Goal: Find specific page/section: Find specific page/section

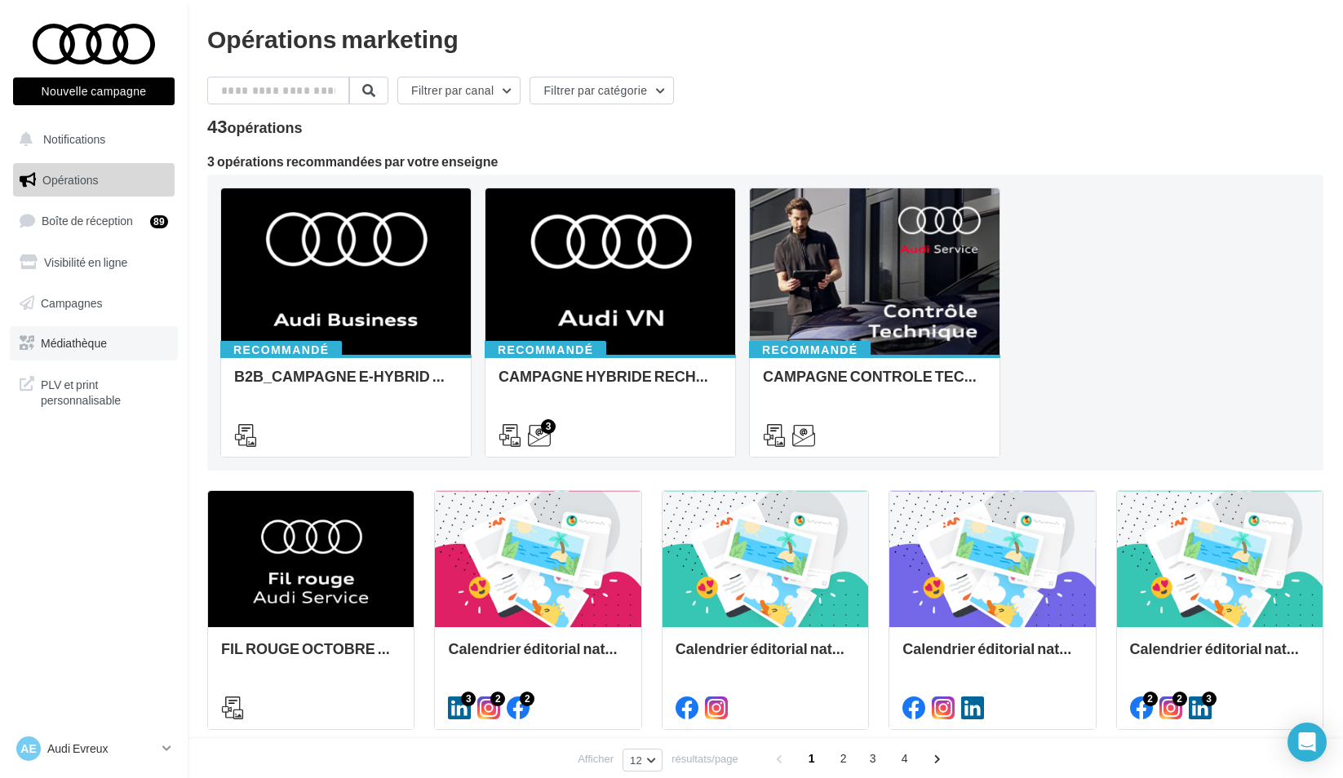
click at [116, 344] on link "Médiathèque" at bounding box center [94, 343] width 168 height 34
click at [517, 628] on div "Calendrier éditorial national : semaine du 22.09 au 28.09" at bounding box center [538, 677] width 206 height 100
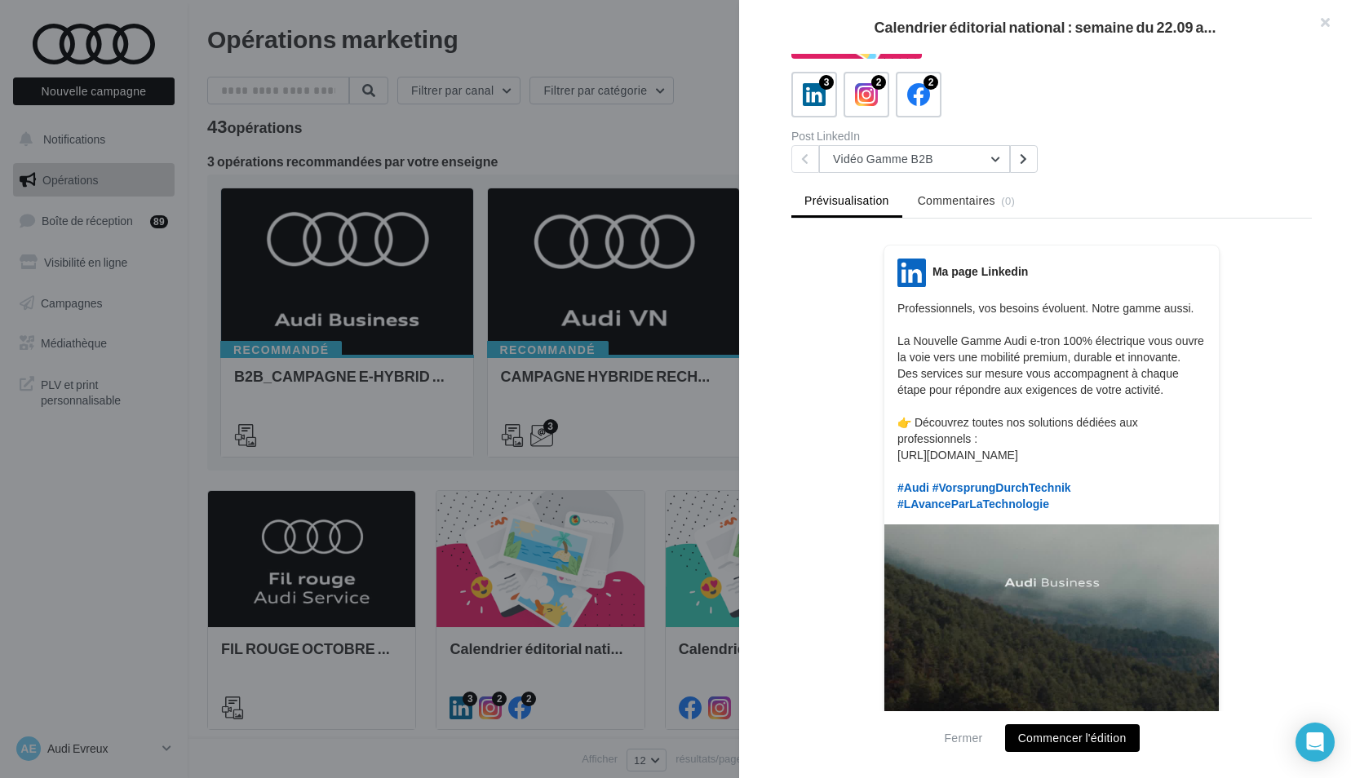
scroll to position [80, 0]
click at [863, 155] on button "Vidéo Gamme B2B" at bounding box center [914, 159] width 191 height 28
click at [805, 248] on div "LinkedIn Ma page Linkedin Professionnels, vos besoins évoluent. Notre gamme aus…" at bounding box center [1051, 627] width 521 height 765
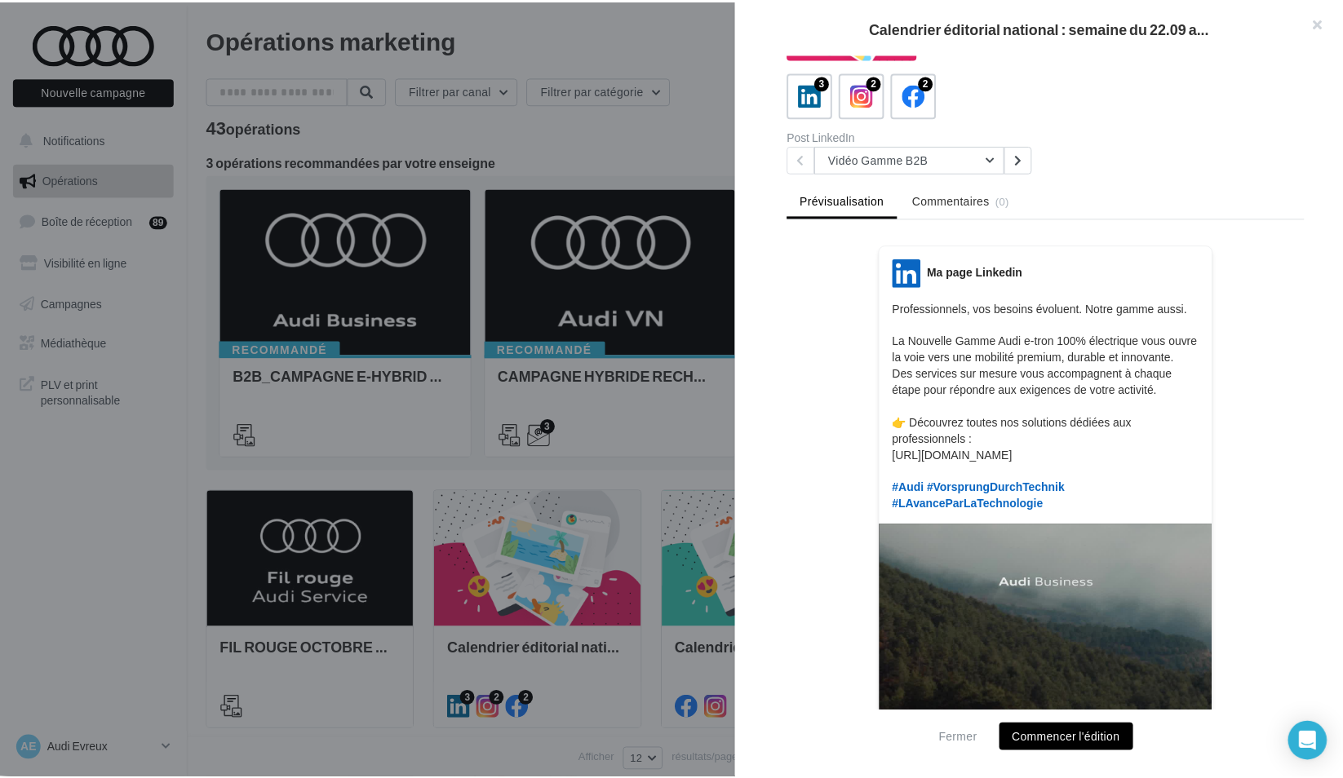
scroll to position [0, 0]
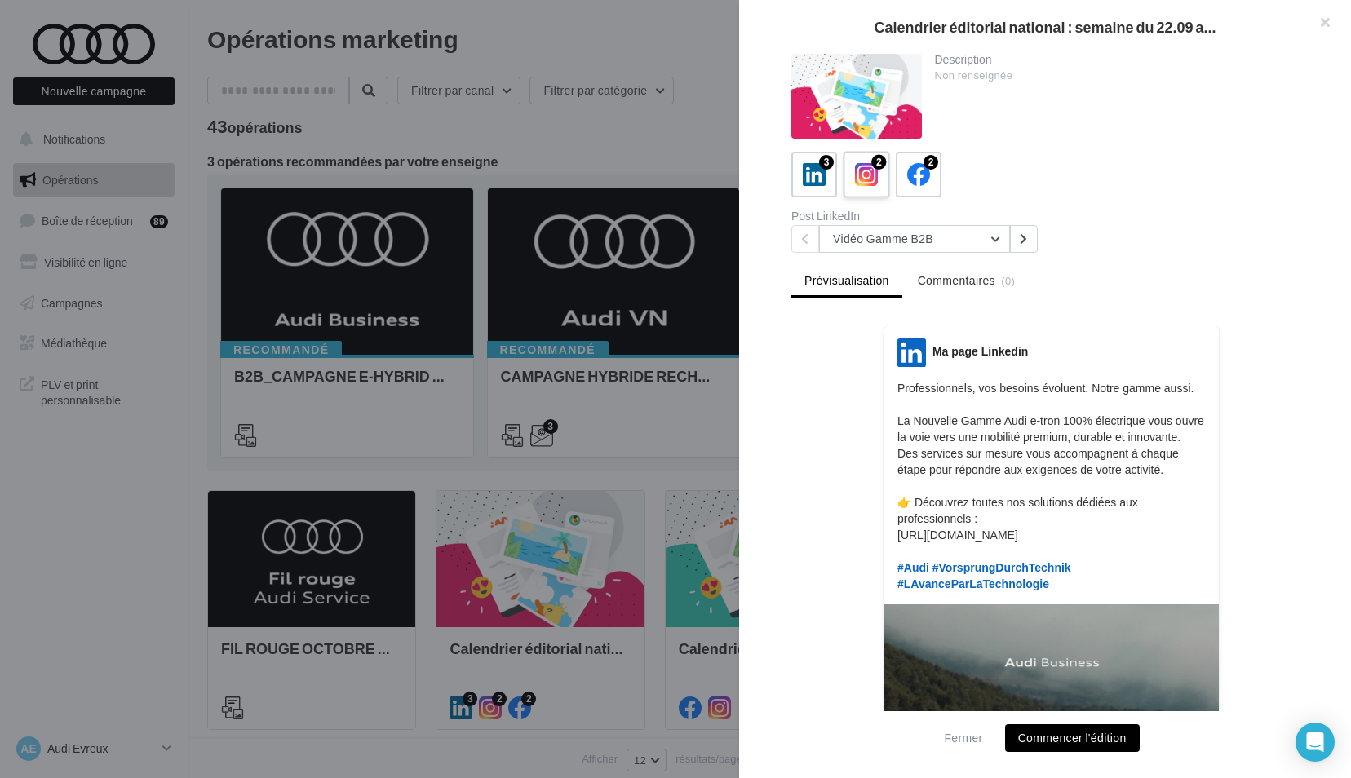
click at [867, 179] on icon at bounding box center [867, 175] width 24 height 24
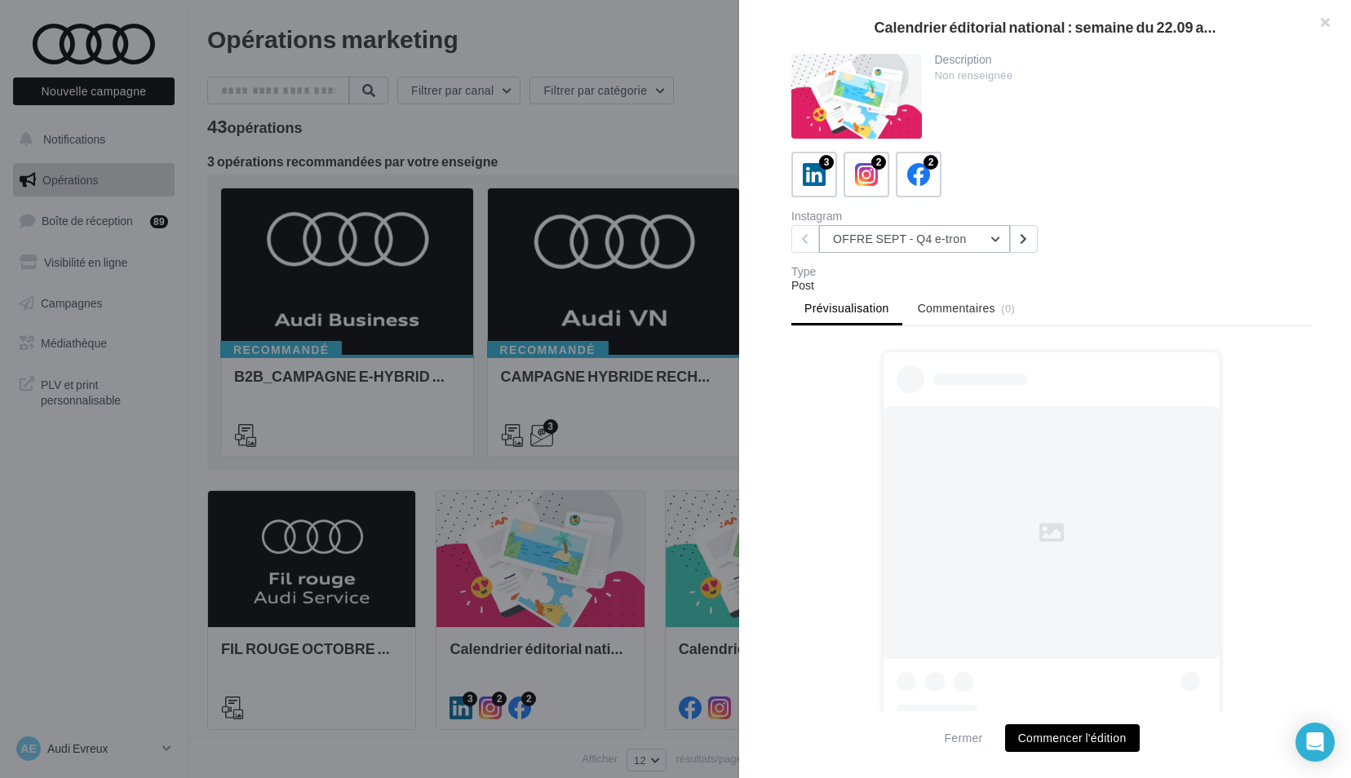
click at [889, 249] on button "OFFRE SEPT - Q4 e-tron" at bounding box center [914, 239] width 191 height 28
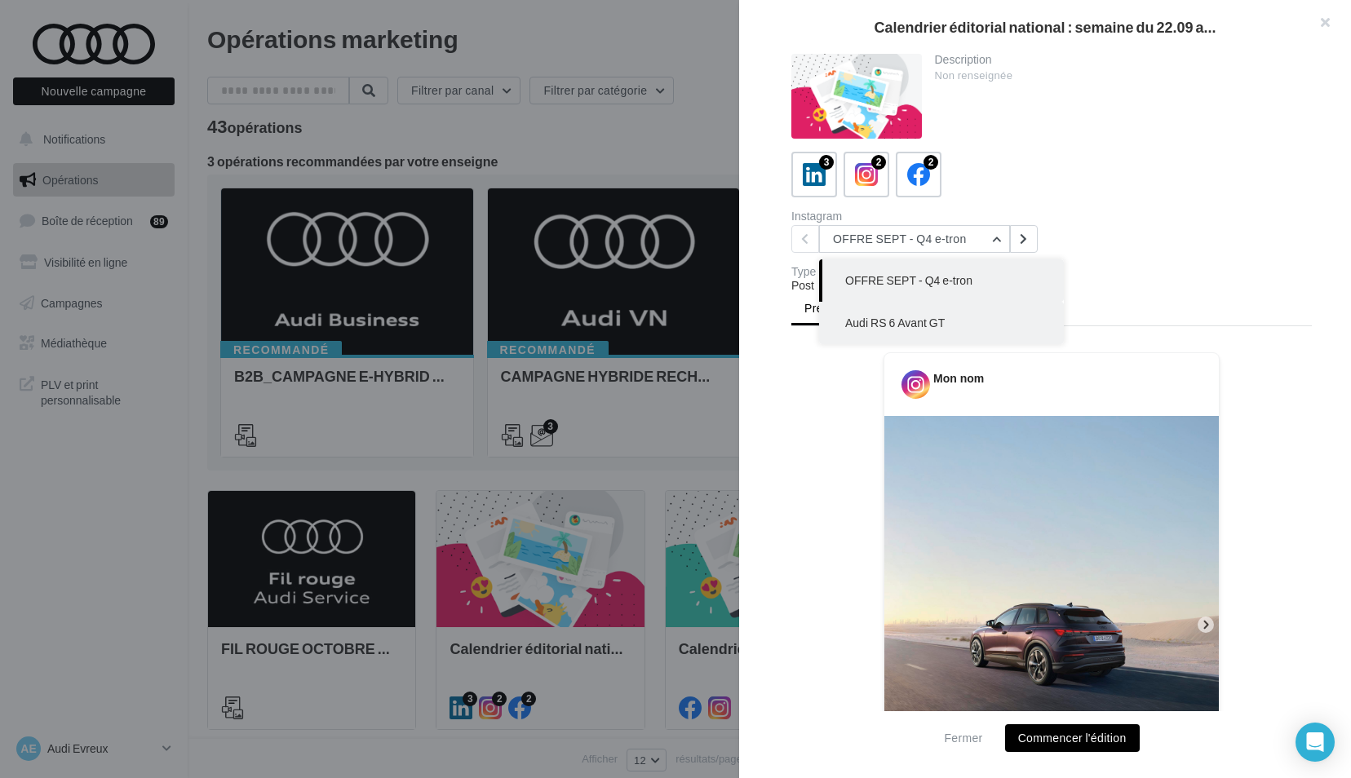
click at [881, 315] on button "Audi RS 6 Avant GT" at bounding box center [941, 323] width 245 height 42
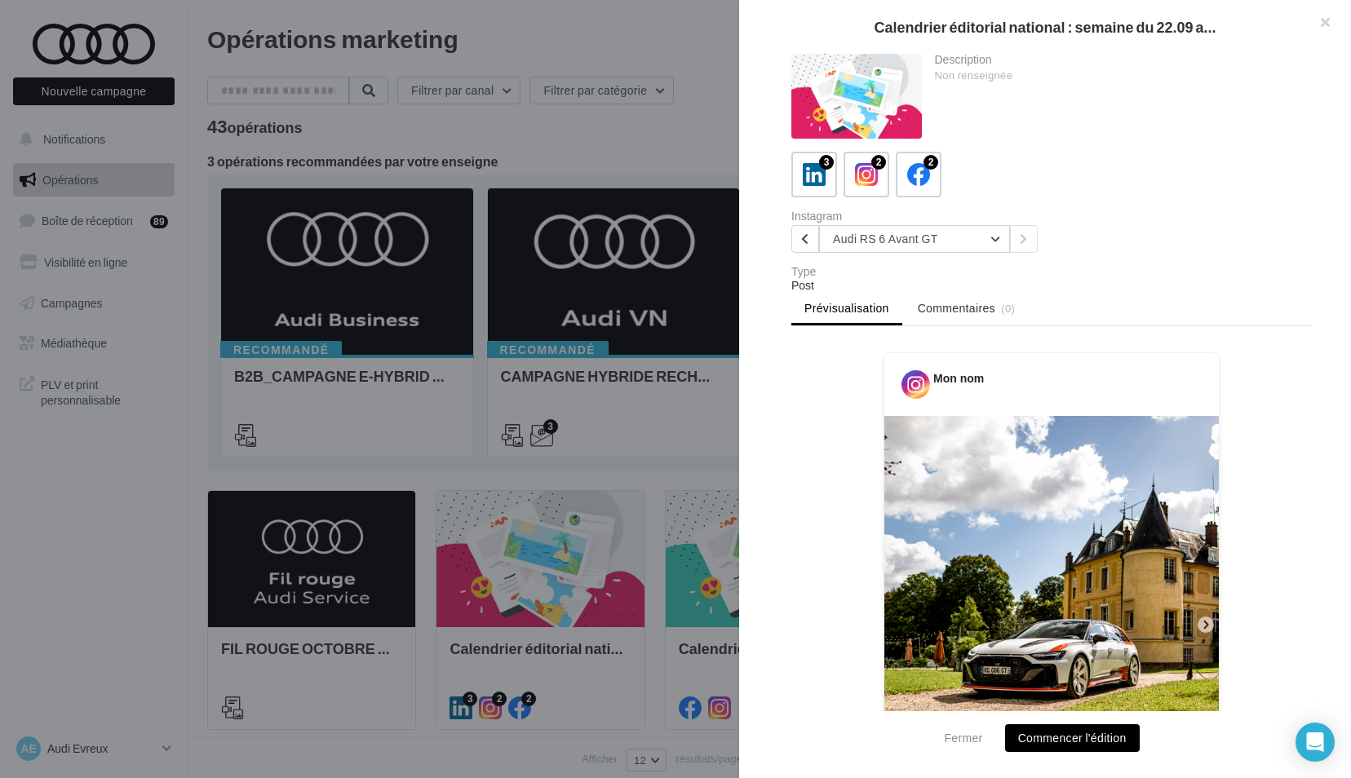
click at [623, 463] on div at bounding box center [675, 389] width 1351 height 778
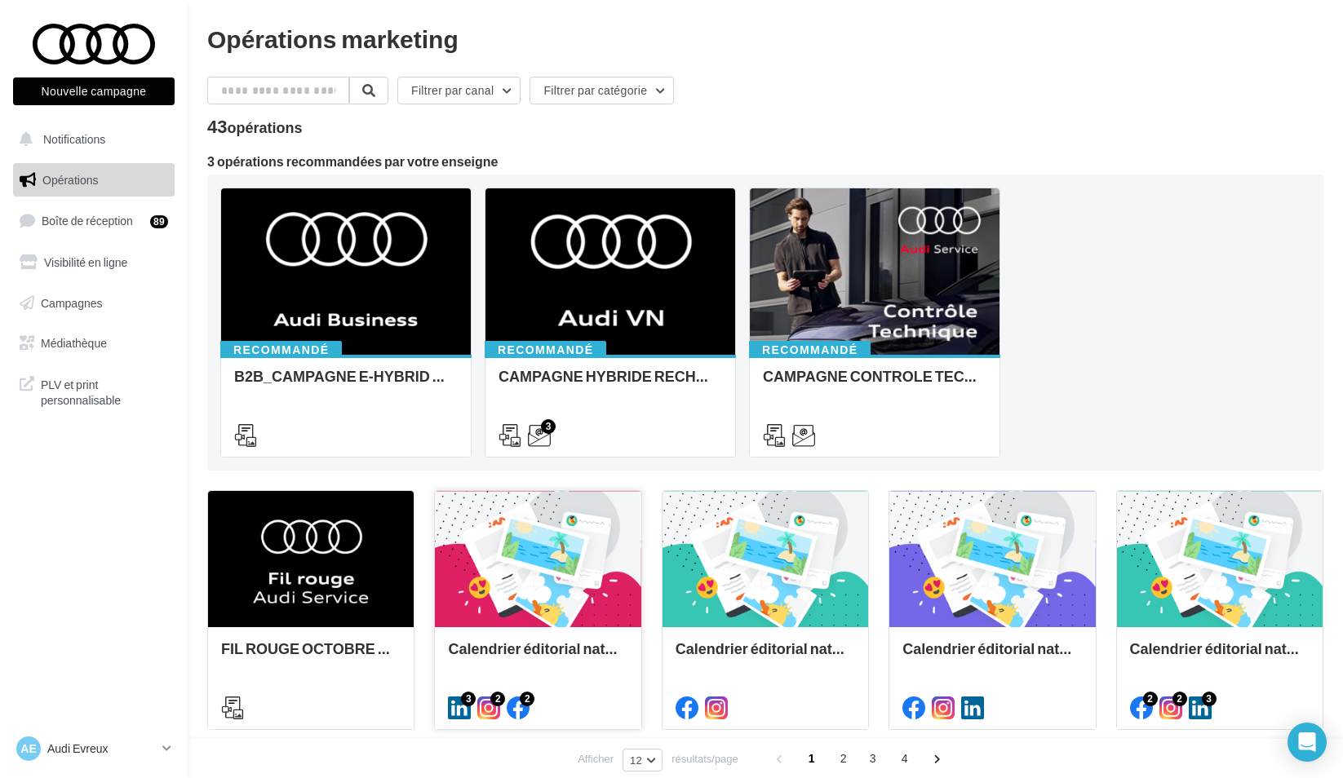
scroll to position [75, 0]
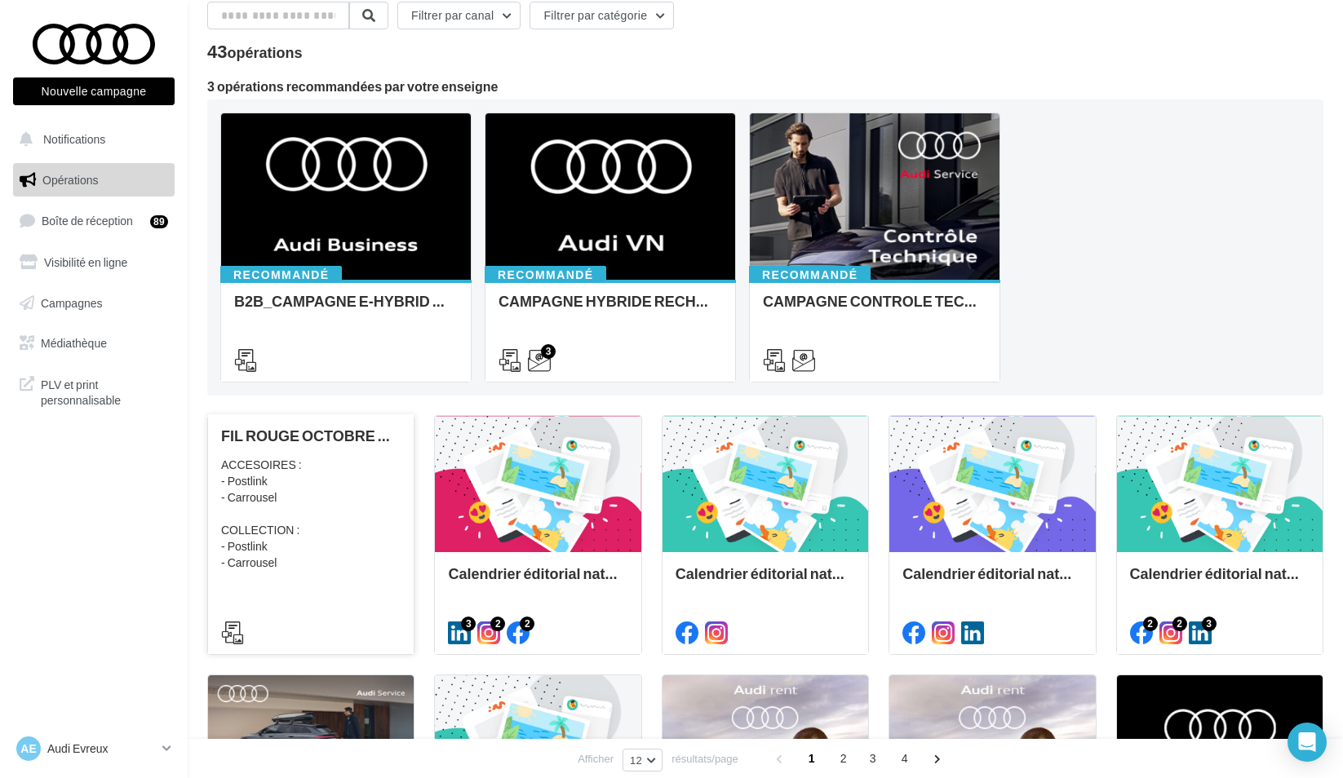
click at [363, 548] on div "ACCESOIRES : - Postlink - Carrousel COLLECTION : - Postlink - Carrousel" at bounding box center [311, 514] width 180 height 114
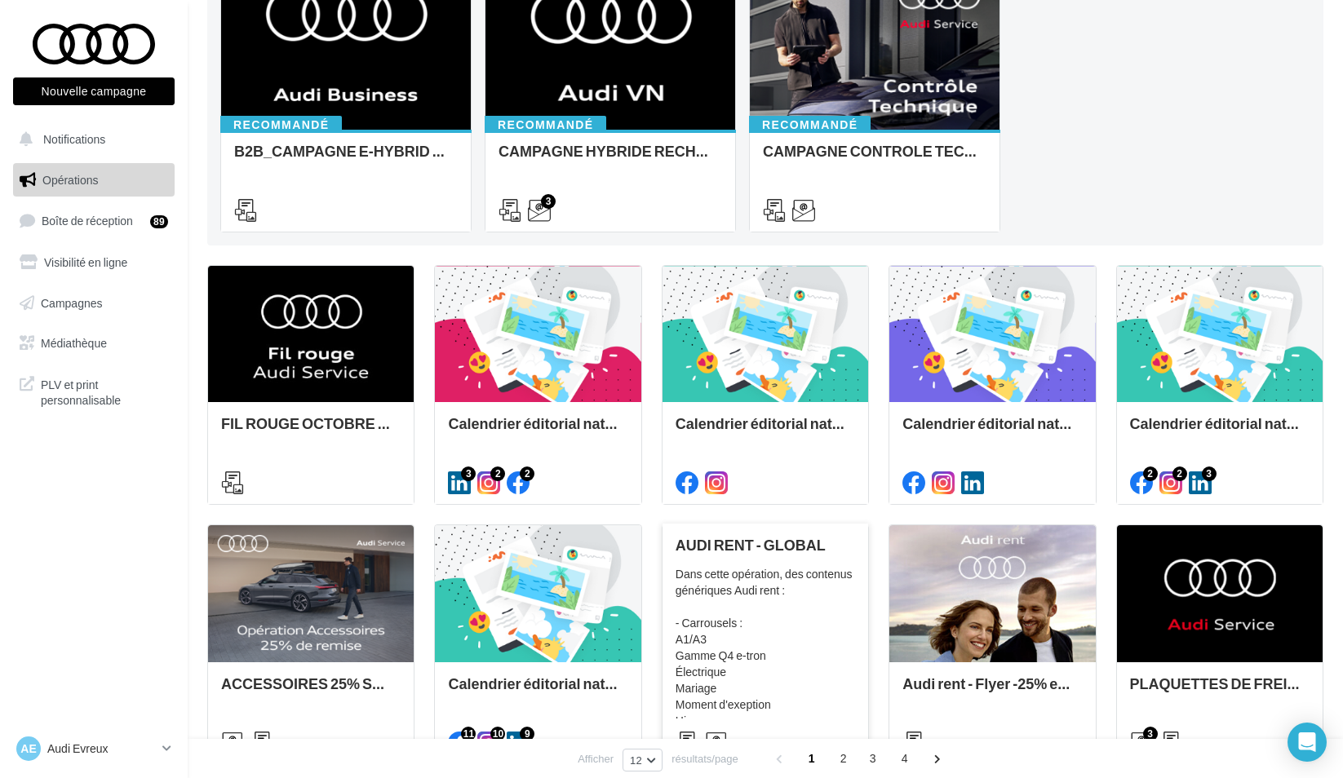
scroll to position [343, 0]
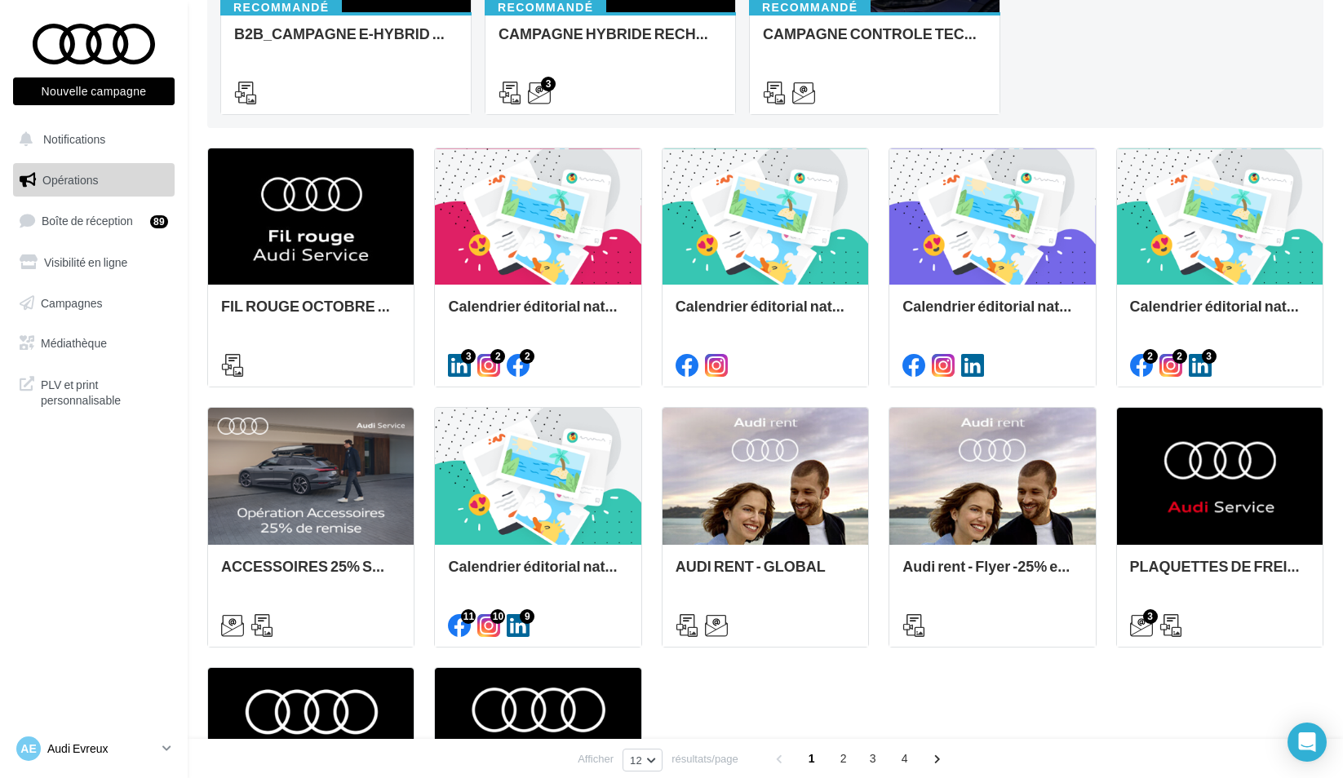
click at [144, 736] on link "AE Audi Evreux audi-ropo-27930" at bounding box center [94, 749] width 162 height 31
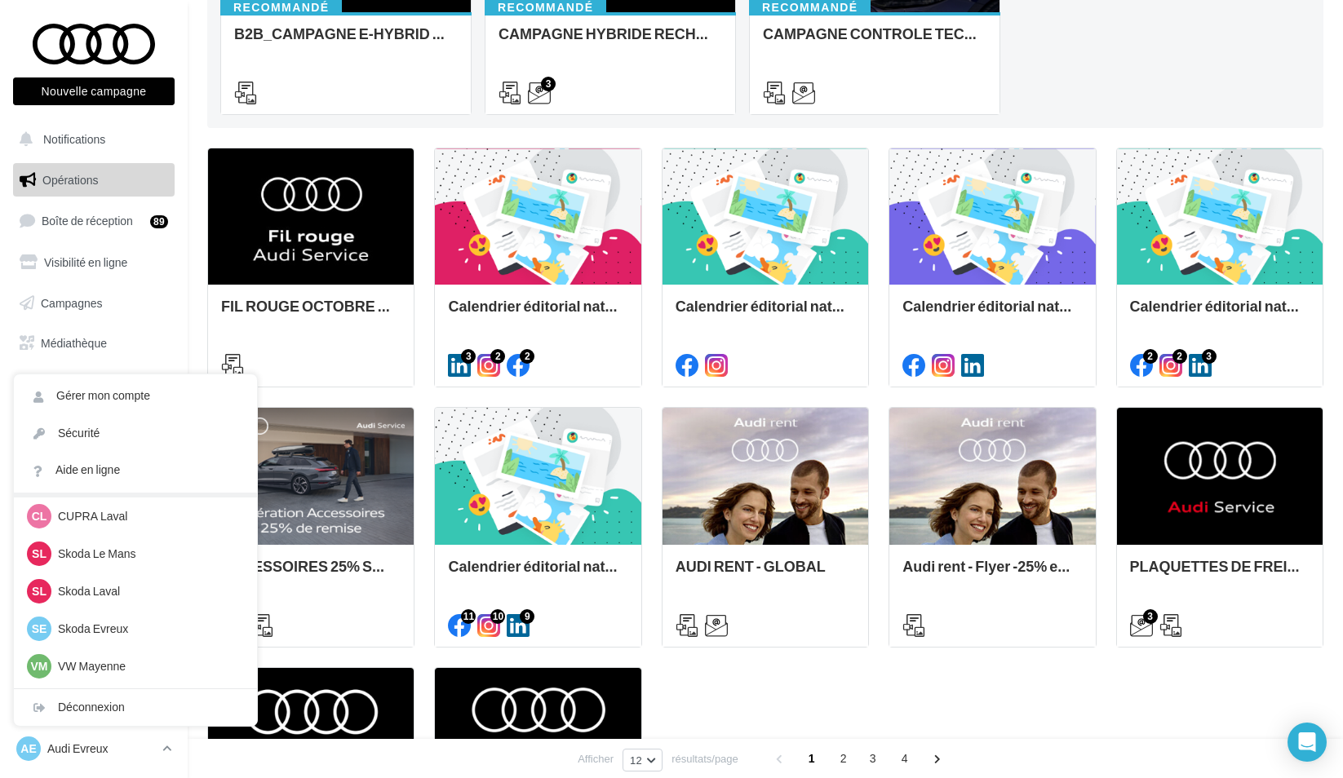
scroll to position [407, 0]
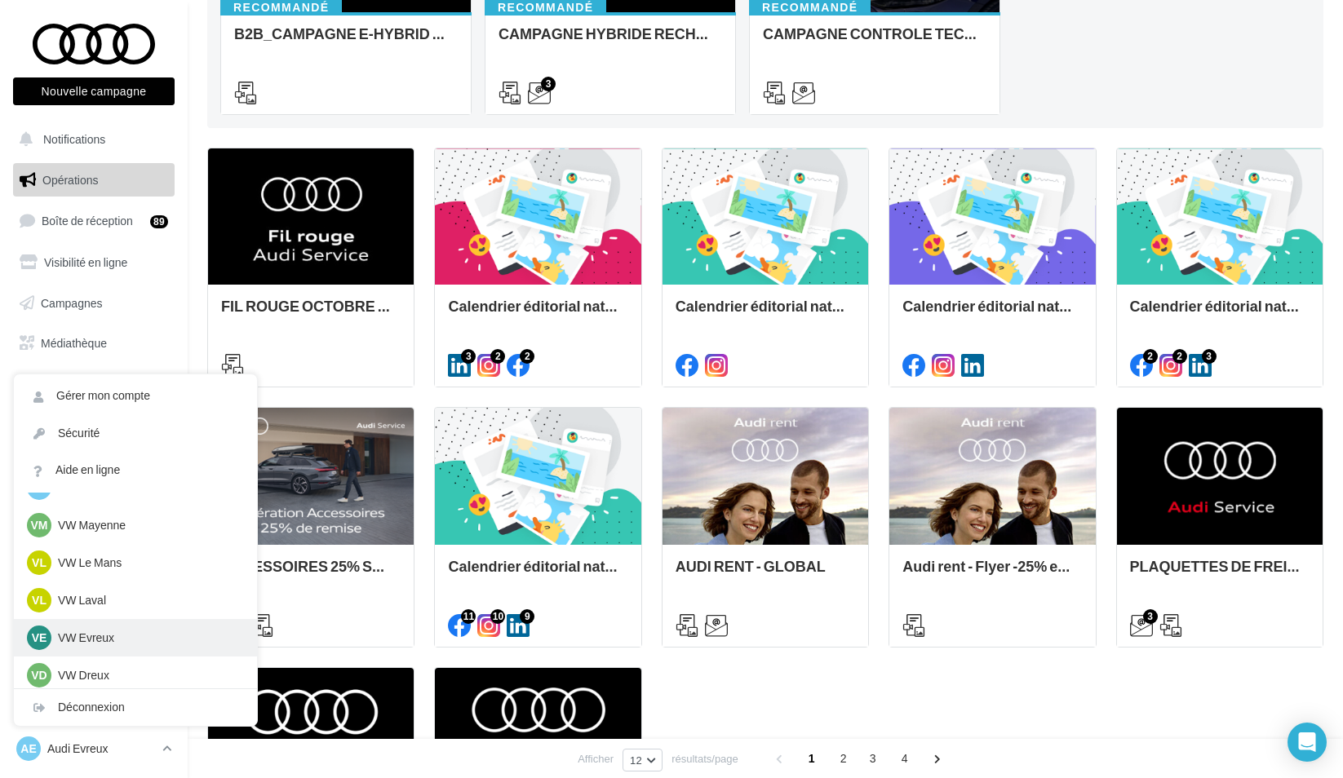
click at [120, 649] on div "VE VW Evreux vw-evr-ver" at bounding box center [135, 638] width 217 height 24
